Goal: Task Accomplishment & Management: Complete application form

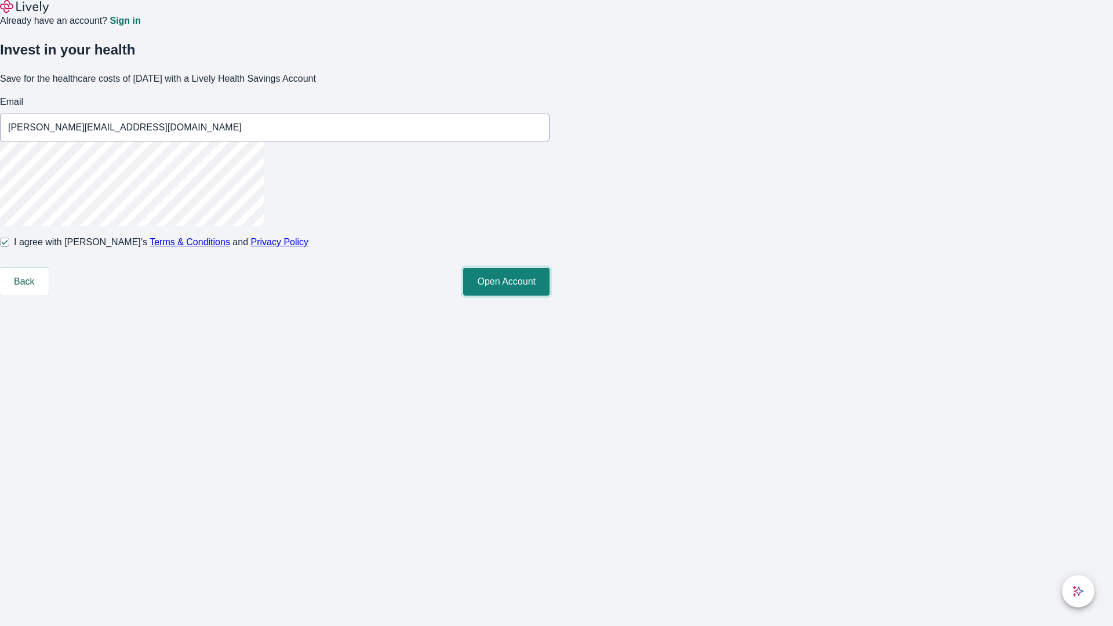
click at [550, 296] on button "Open Account" at bounding box center [506, 282] width 86 height 28
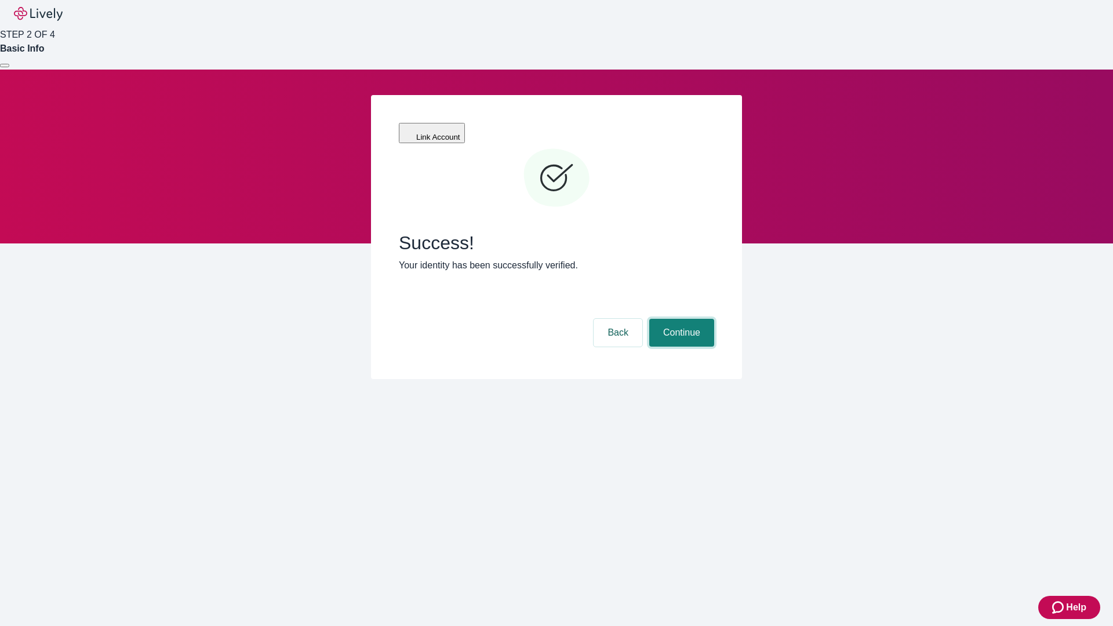
click at [680, 319] on button "Continue" at bounding box center [681, 333] width 65 height 28
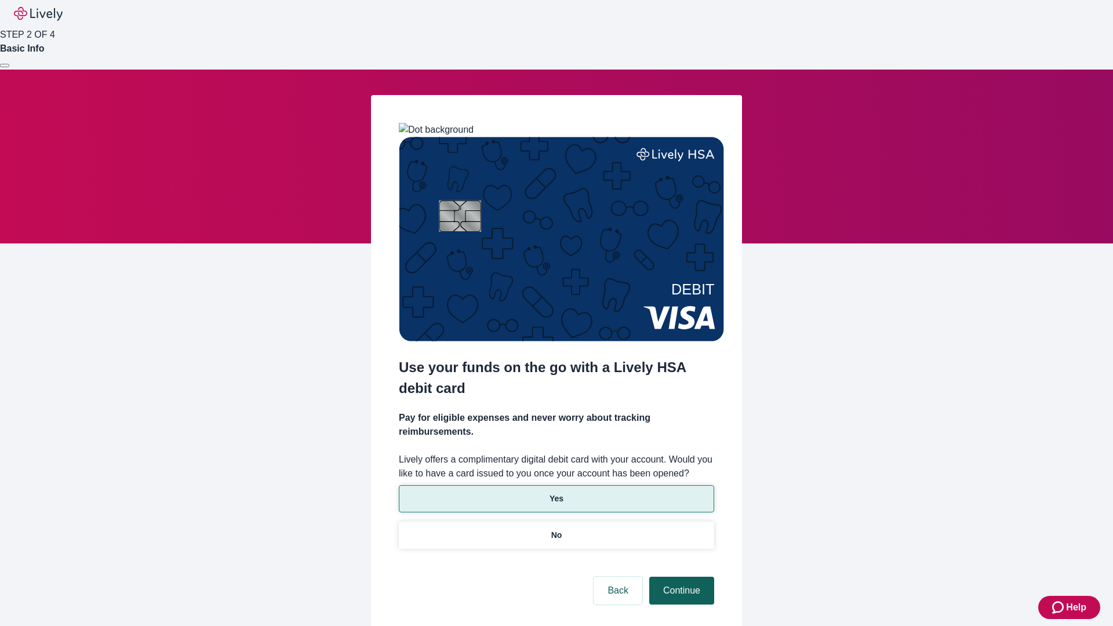
click at [556, 493] on p "Yes" at bounding box center [557, 499] width 14 height 12
click at [680, 577] on button "Continue" at bounding box center [681, 591] width 65 height 28
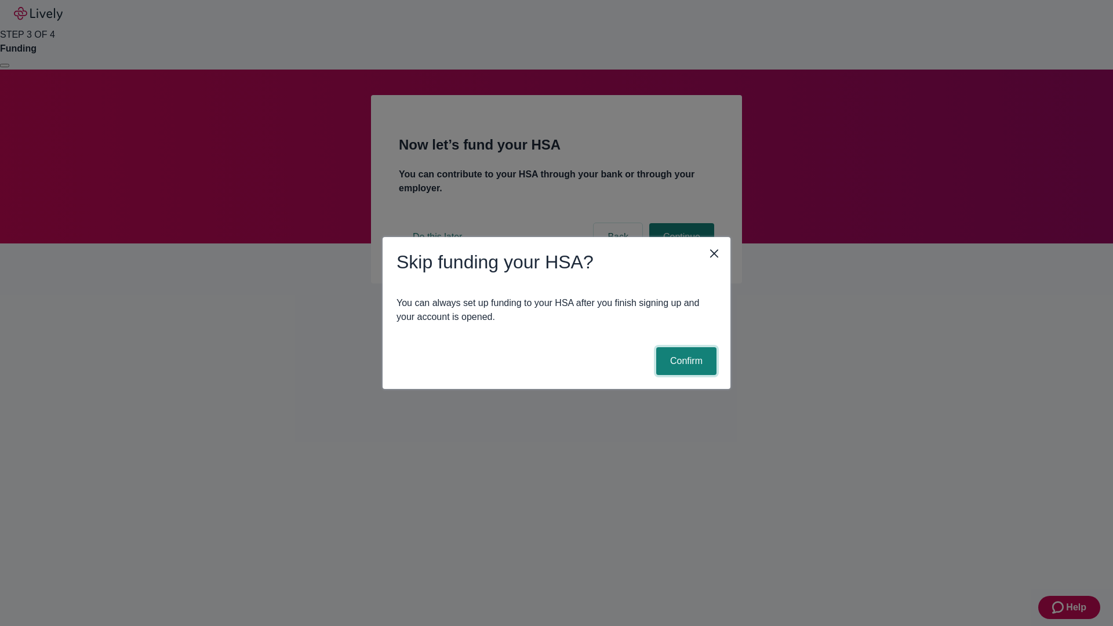
click at [685, 361] on button "Confirm" at bounding box center [686, 361] width 60 height 28
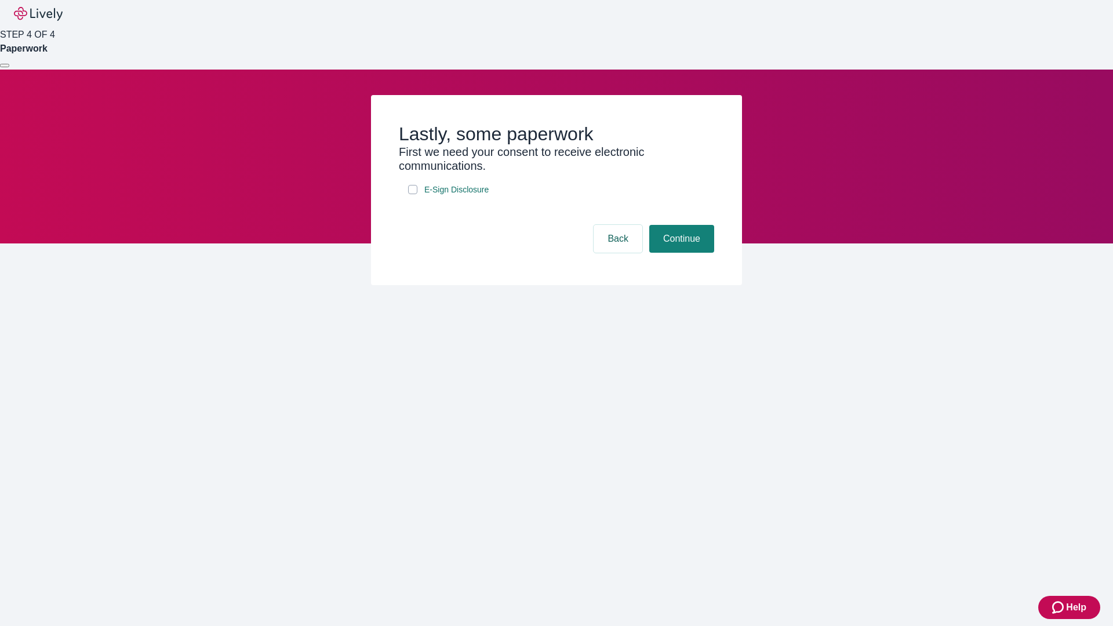
click at [413, 194] on input "E-Sign Disclosure" at bounding box center [412, 189] width 9 height 9
checkbox input "true"
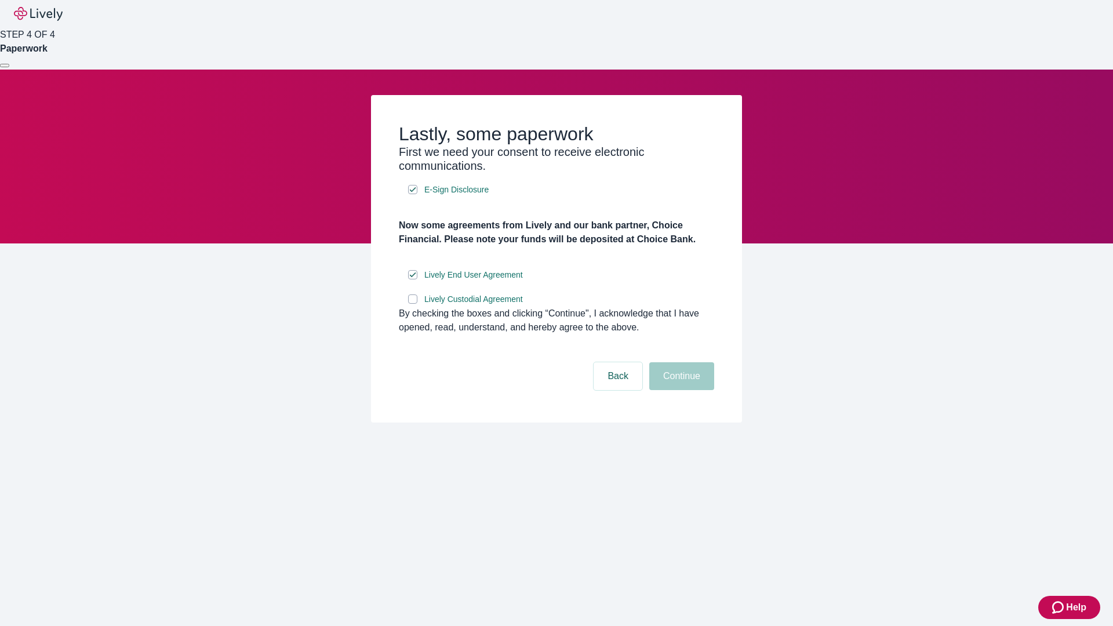
click at [413, 304] on input "Lively Custodial Agreement" at bounding box center [412, 298] width 9 height 9
checkbox input "true"
click at [680, 390] on button "Continue" at bounding box center [681, 376] width 65 height 28
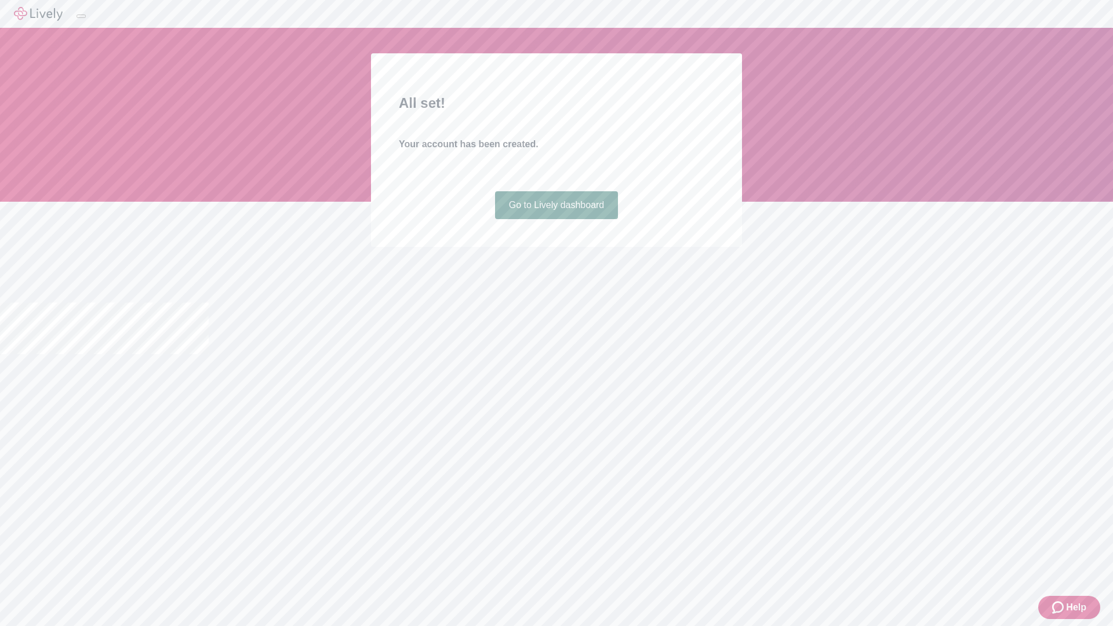
click at [556, 219] on link "Go to Lively dashboard" at bounding box center [556, 205] width 123 height 28
